Goal: Information Seeking & Learning: Learn about a topic

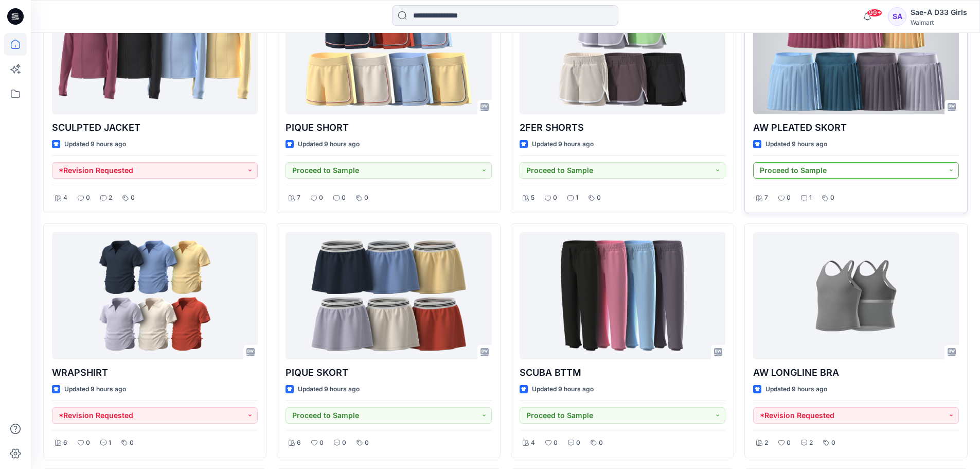
scroll to position [566, 0]
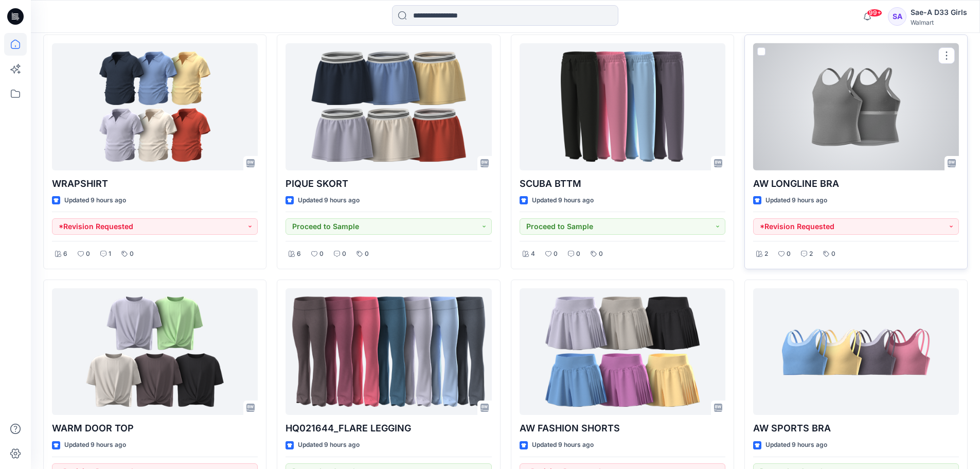
click at [890, 142] on div at bounding box center [857, 106] width 206 height 127
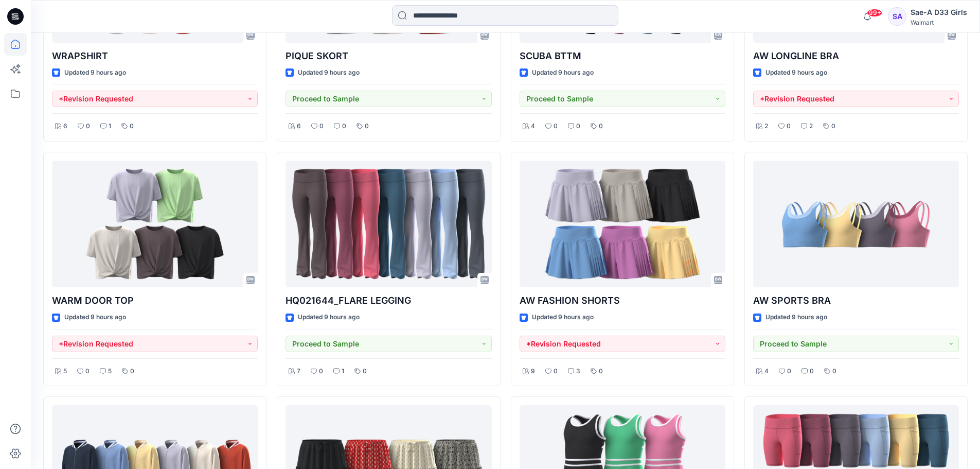
scroll to position [712, 0]
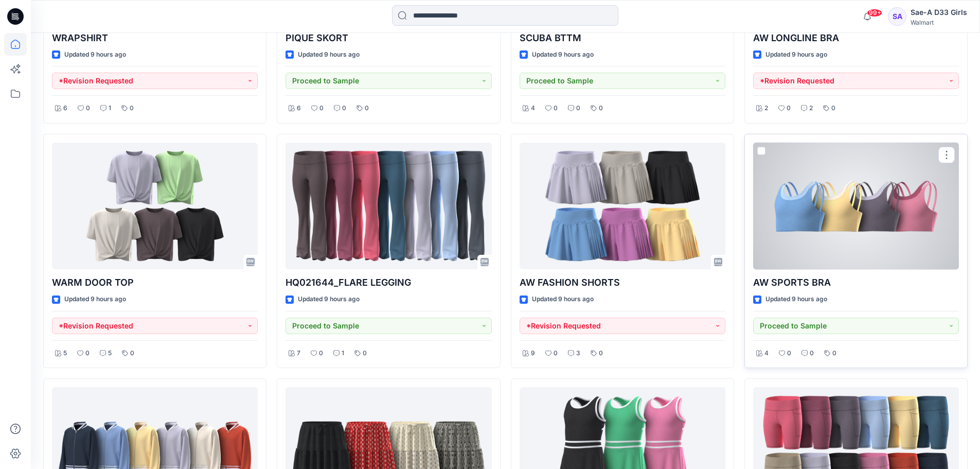
click at [834, 205] on div at bounding box center [857, 206] width 206 height 127
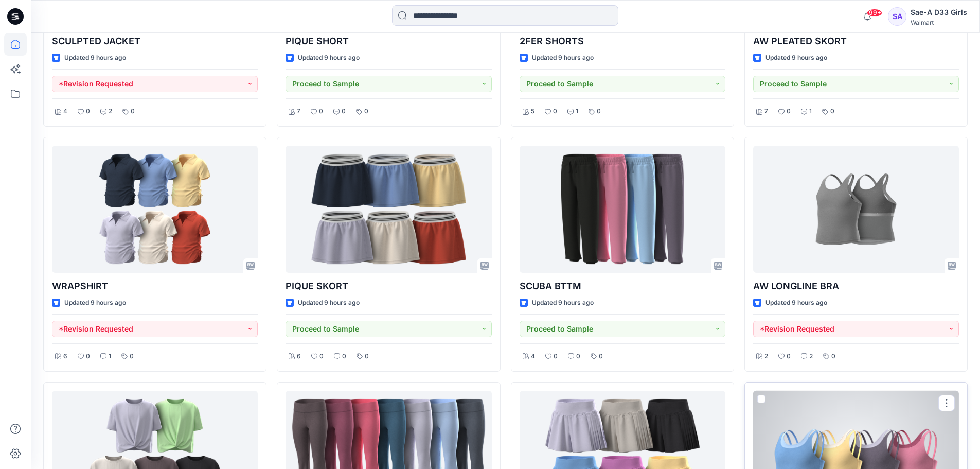
scroll to position [454, 0]
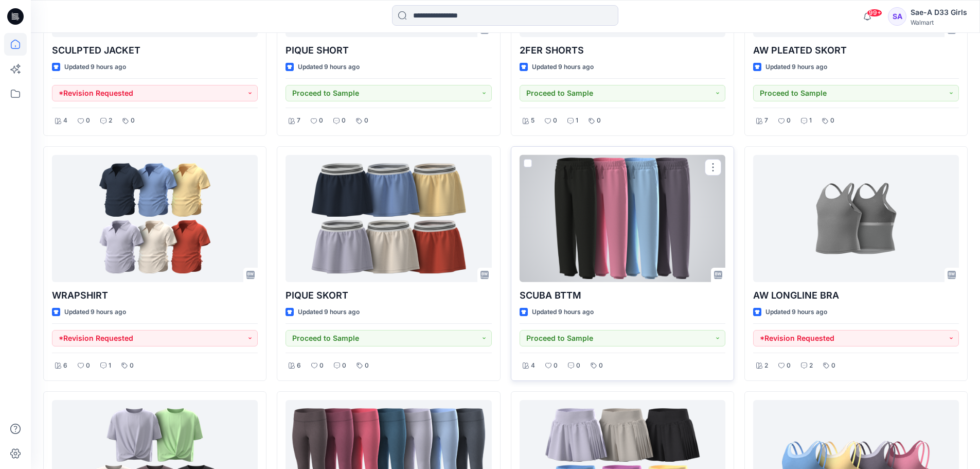
click at [631, 205] on div at bounding box center [623, 218] width 206 height 127
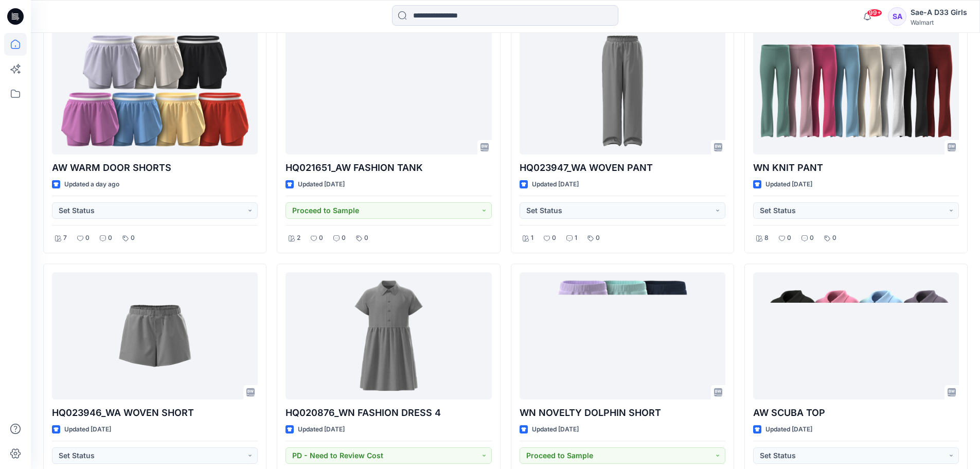
scroll to position [1381, 0]
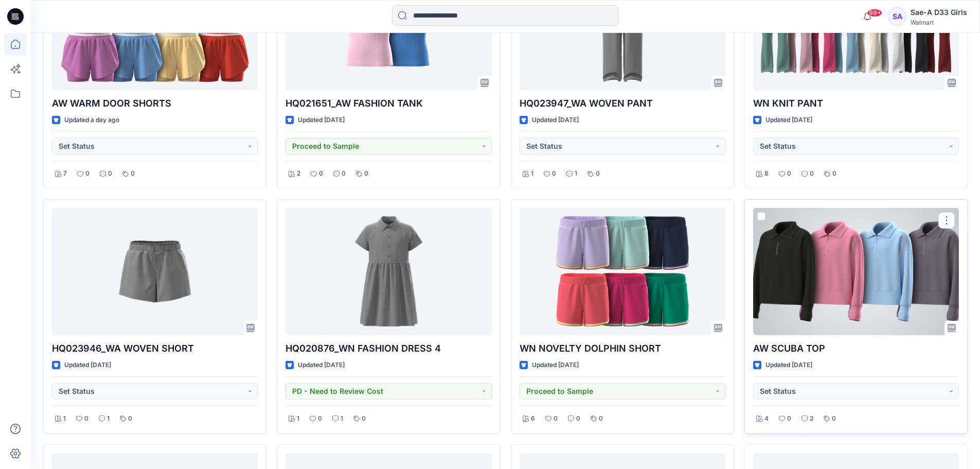
click at [850, 258] on div at bounding box center [857, 271] width 206 height 127
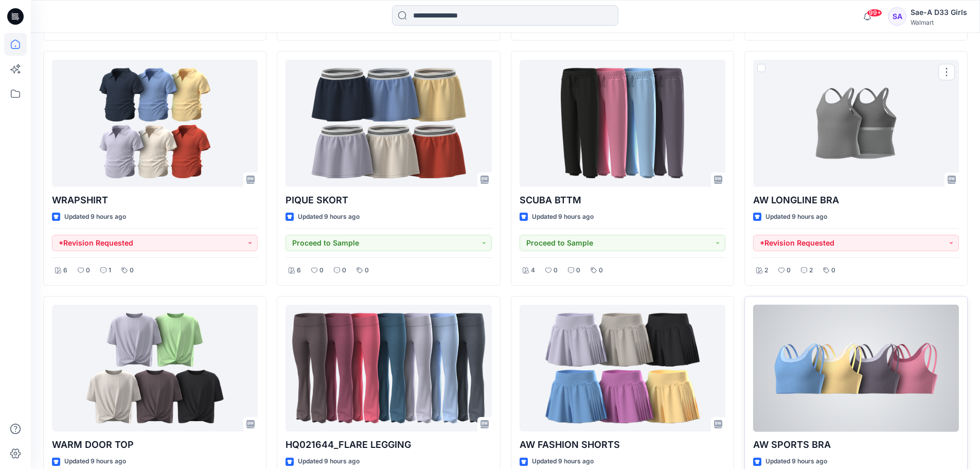
scroll to position [609, 0]
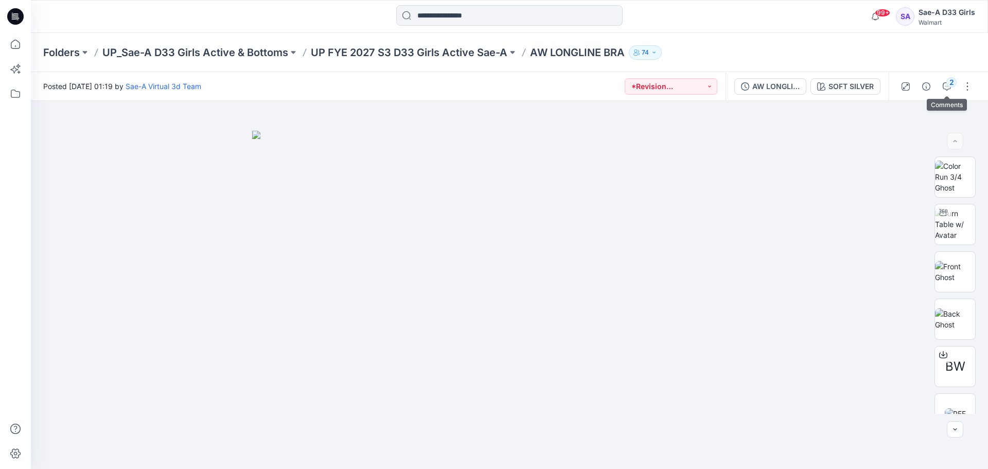
drag, startPoint x: 943, startPoint y: 84, endPoint x: 898, endPoint y: 79, distance: 46.1
click at [944, 84] on icon "button" at bounding box center [947, 86] width 8 height 8
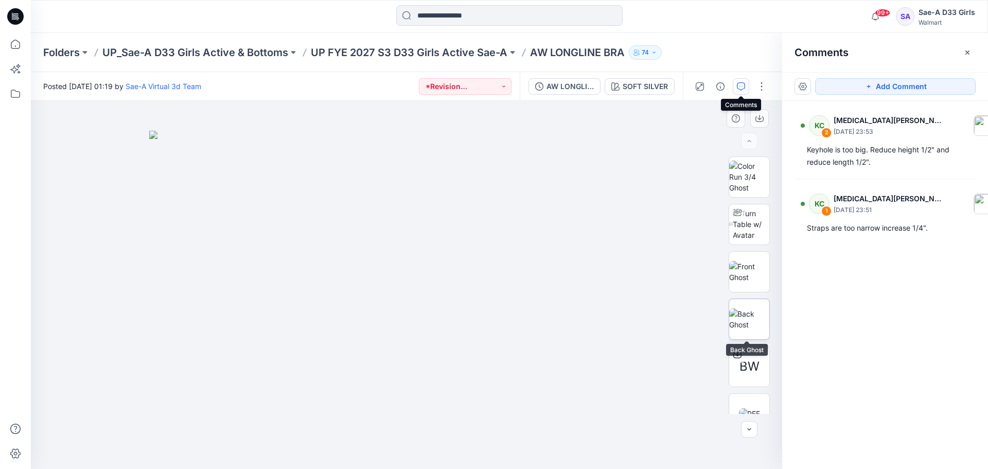
click at [752, 310] on img at bounding box center [749, 319] width 40 height 22
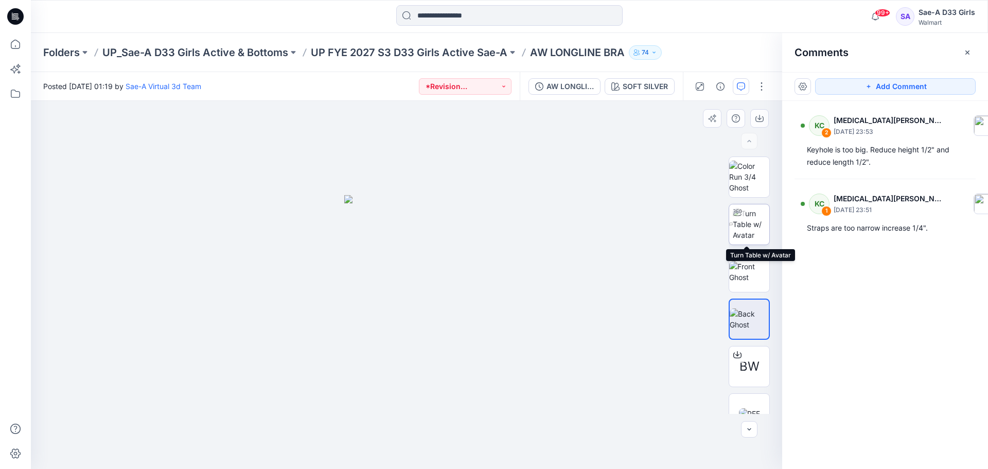
click at [741, 232] on img at bounding box center [751, 224] width 37 height 32
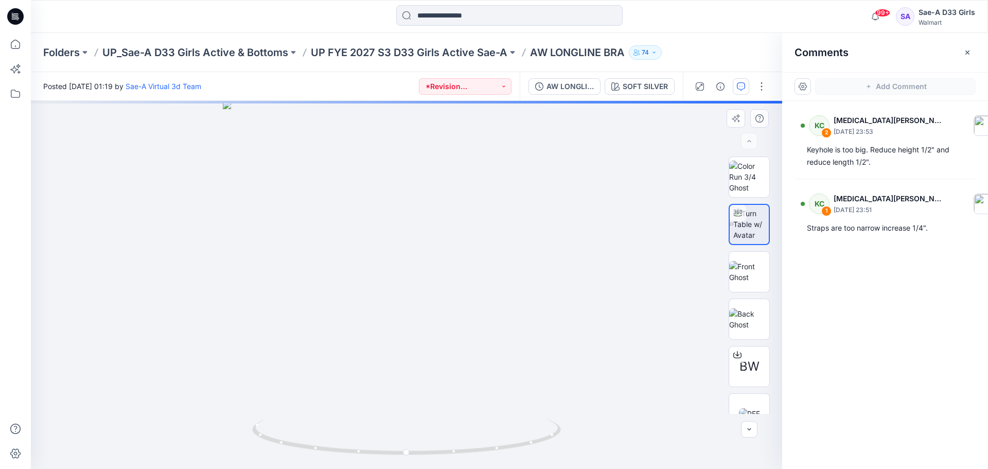
click at [480, 346] on div at bounding box center [406, 285] width 751 height 368
drag, startPoint x: 469, startPoint y: 353, endPoint x: 353, endPoint y: 362, distance: 117.2
click at [353, 362] on div at bounding box center [406, 285] width 751 height 368
drag, startPoint x: 432, startPoint y: 165, endPoint x: 433, endPoint y: 260, distance: 95.2
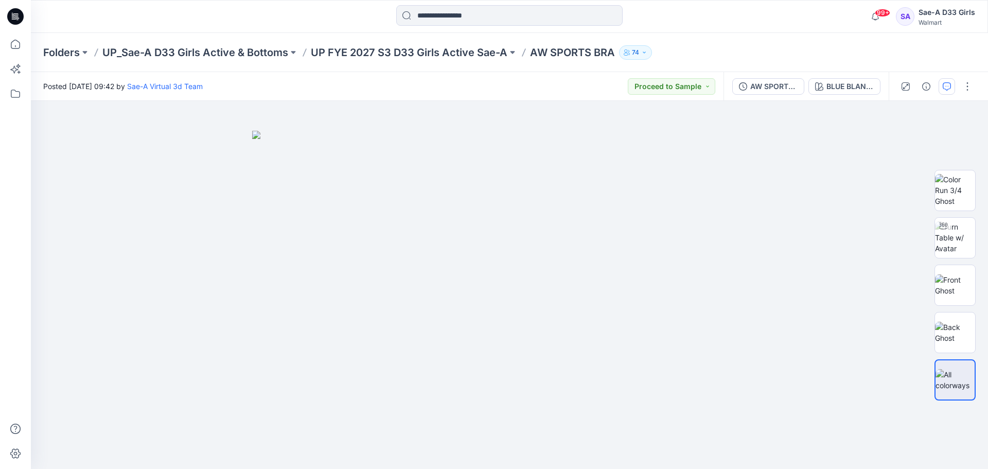
click at [952, 84] on button "button" at bounding box center [947, 86] width 16 height 16
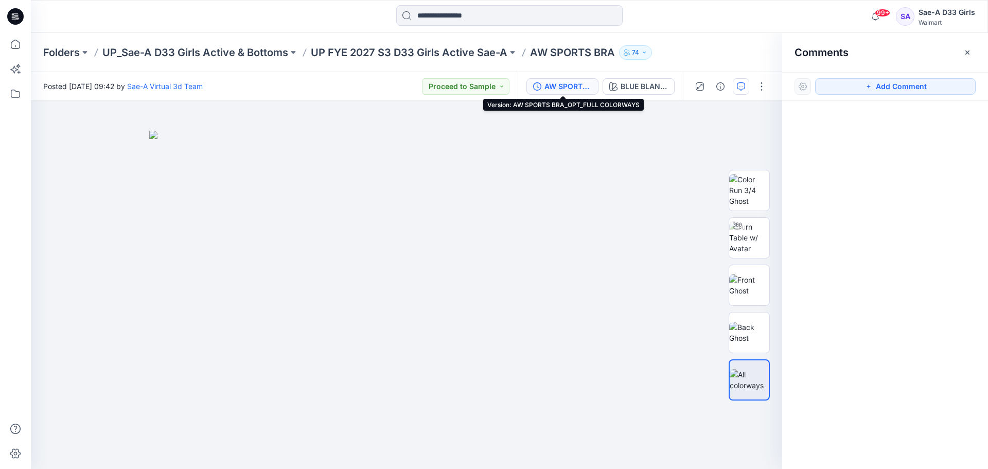
click at [574, 91] on div "AW SPORTS BRA_OPT_FULL COLORWAYS" at bounding box center [568, 86] width 47 height 11
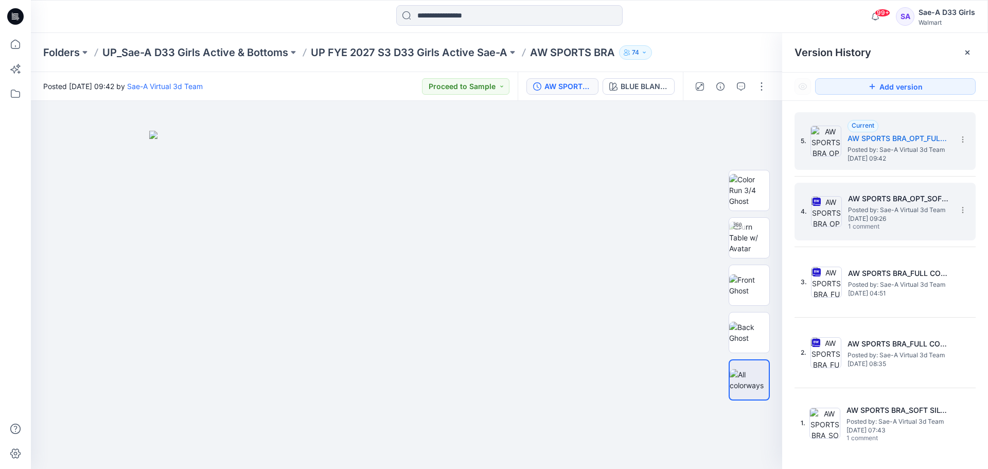
click at [877, 211] on span "Posted by: Sae-A Virtual 3d Team" at bounding box center [899, 210] width 103 height 10
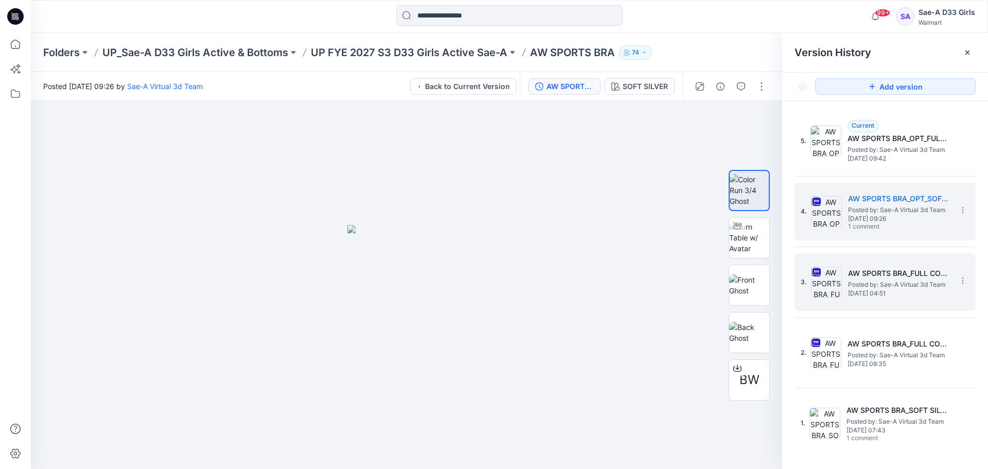
click at [901, 279] on span "Posted by: Sae-A Virtual 3d Team" at bounding box center [899, 284] width 103 height 10
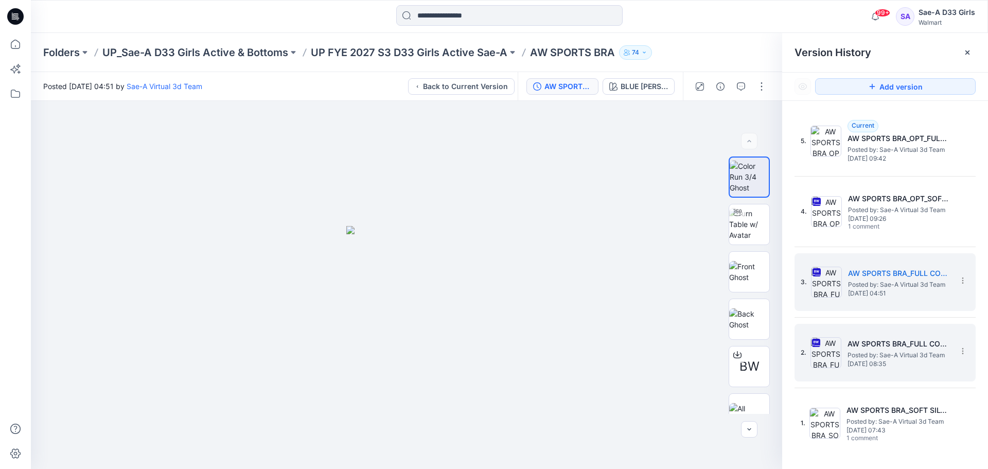
click at [888, 360] on span "[DATE] 08:35" at bounding box center [899, 363] width 103 height 7
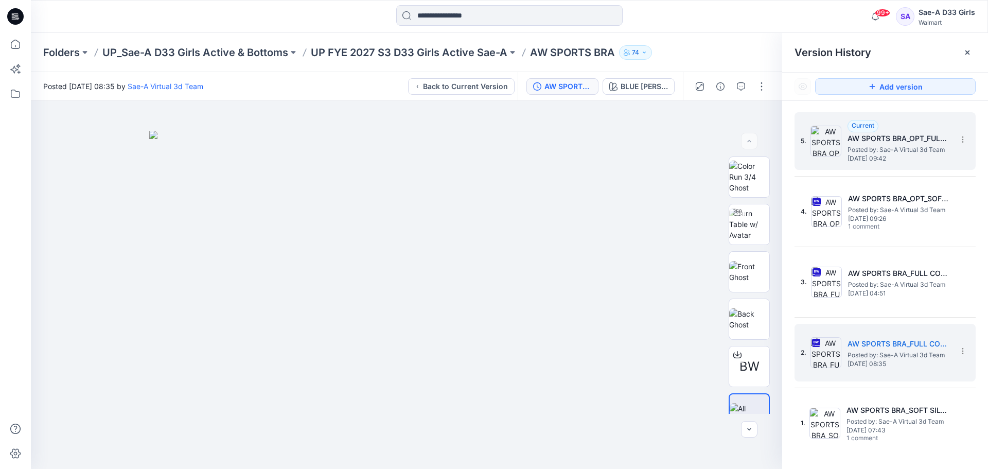
click at [889, 156] on span "[DATE] 09:42" at bounding box center [899, 158] width 103 height 7
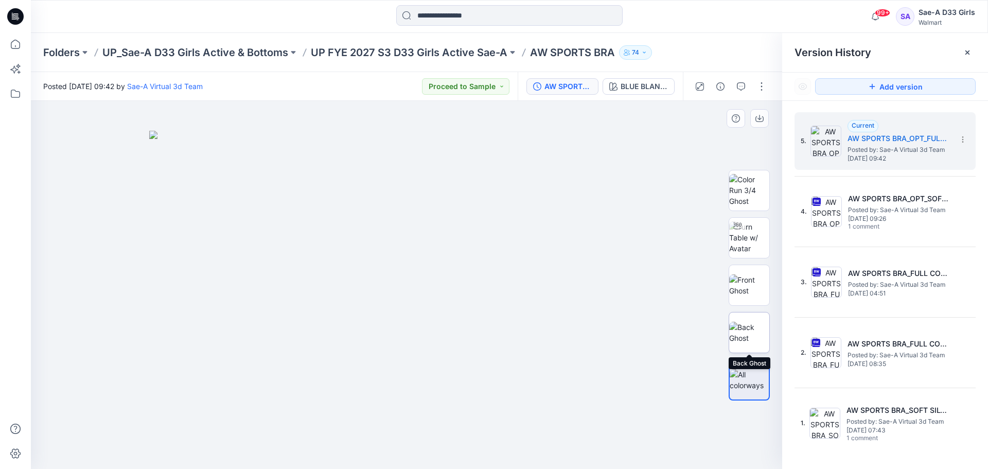
click at [752, 338] on img at bounding box center [749, 333] width 40 height 22
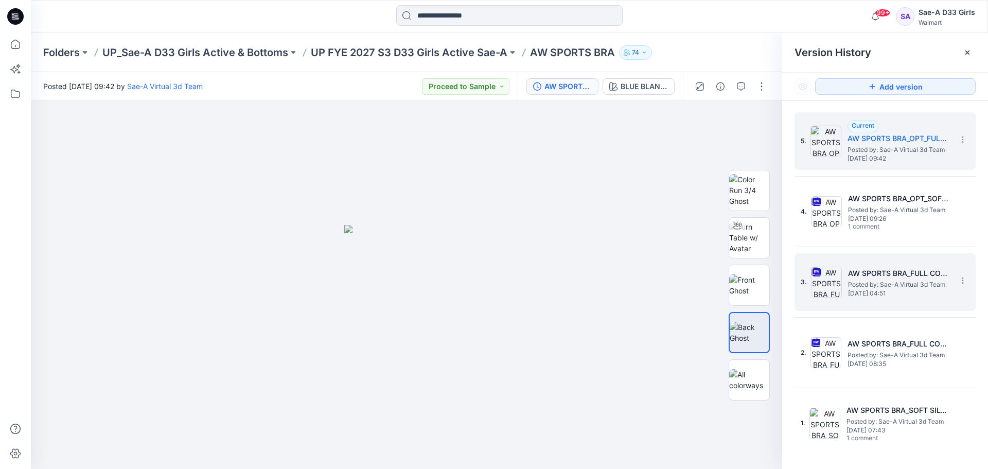
click at [869, 284] on span "Posted by: Sae-A Virtual 3d Team" at bounding box center [899, 284] width 103 height 10
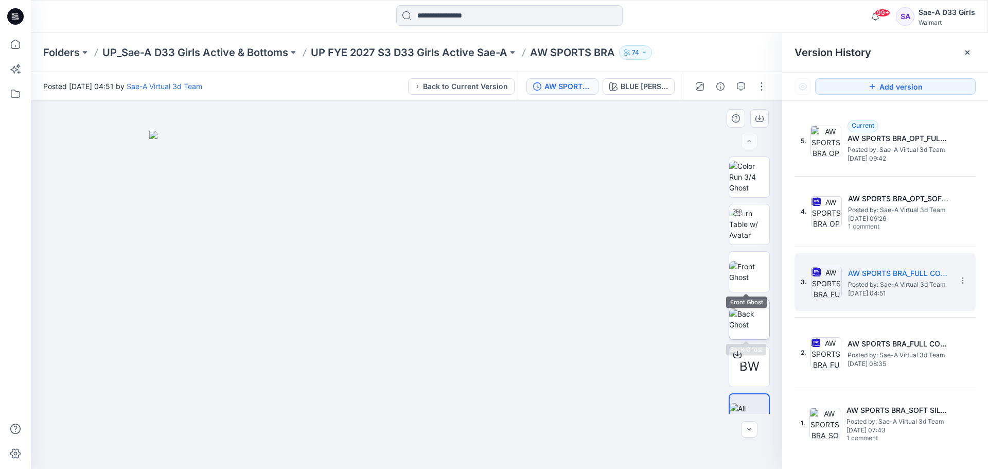
click at [747, 322] on img at bounding box center [749, 319] width 40 height 22
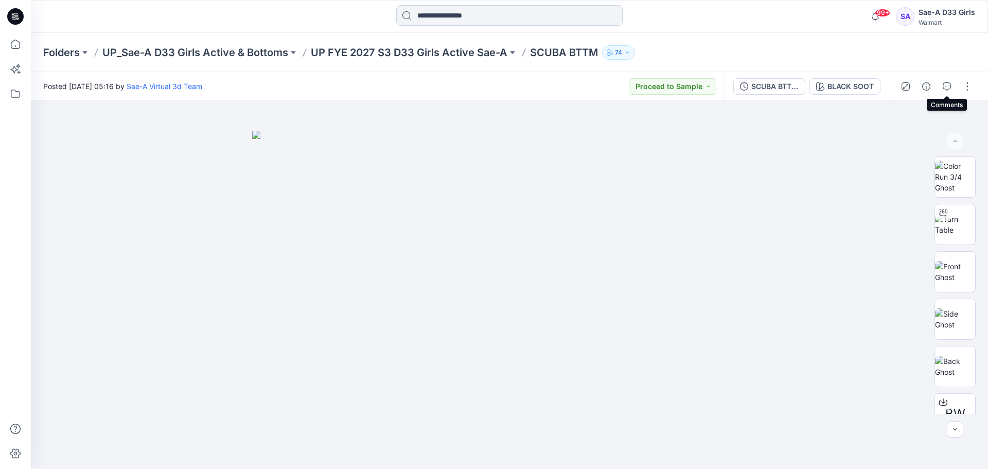
drag, startPoint x: 948, startPoint y: 89, endPoint x: 615, endPoint y: 6, distance: 343.5
click at [948, 89] on icon "button" at bounding box center [947, 86] width 8 height 8
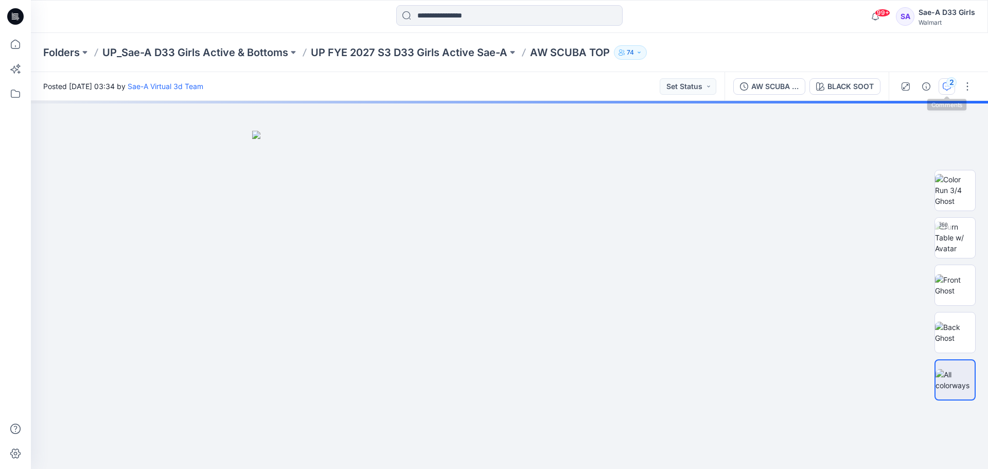
click at [944, 86] on icon "button" at bounding box center [947, 86] width 8 height 8
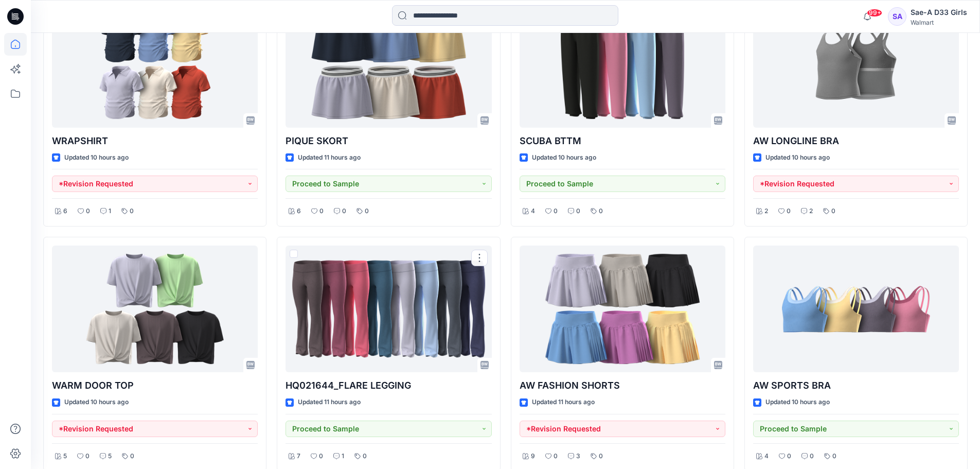
scroll to position [609, 0]
